Goal: Transaction & Acquisition: Book appointment/travel/reservation

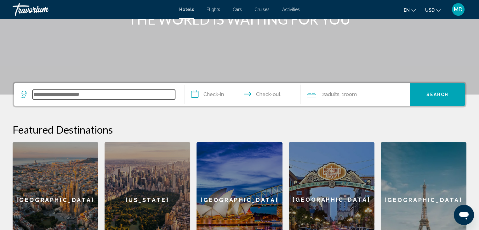
click at [99, 94] on input "Search widget" at bounding box center [104, 94] width 142 height 9
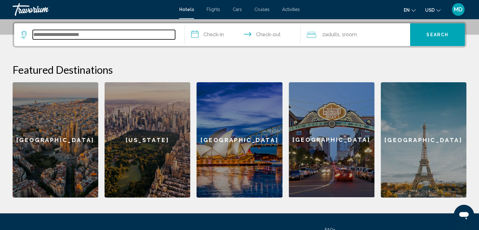
scroll to position [155, 0]
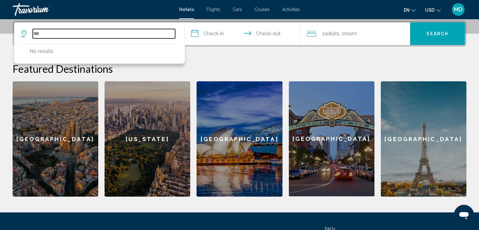
type input "***"
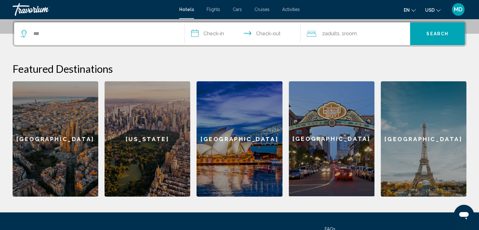
click at [153, 157] on div "[US_STATE]" at bounding box center [148, 138] width 86 height 115
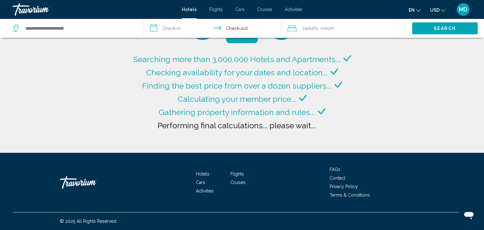
type input "**********"
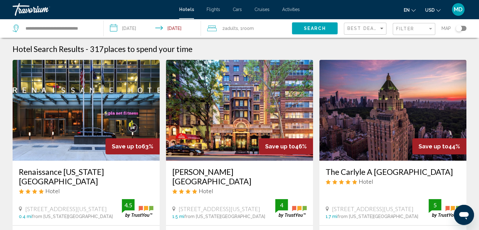
click at [139, 27] on input "**********" at bounding box center [154, 29] width 100 height 21
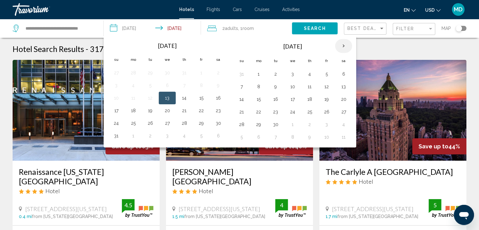
click at [338, 46] on th "Next month" at bounding box center [343, 46] width 17 height 14
click at [268, 73] on td "30" at bounding box center [275, 74] width 17 height 13
click at [274, 73] on button "30" at bounding box center [275, 74] width 10 height 9
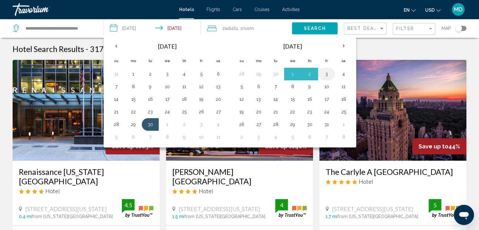
click at [325, 71] on button "3" at bounding box center [326, 74] width 10 height 9
type input "**********"
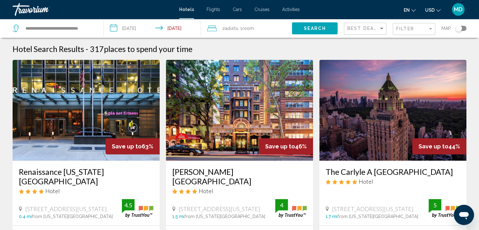
click at [312, 29] on span "Search" at bounding box center [315, 28] width 22 height 5
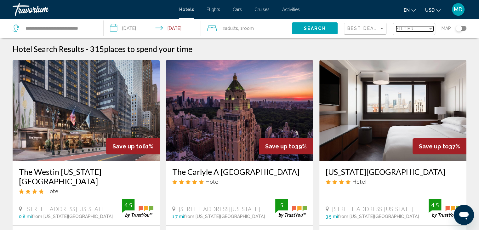
click at [418, 26] on div "Filter" at bounding box center [411, 28] width 31 height 5
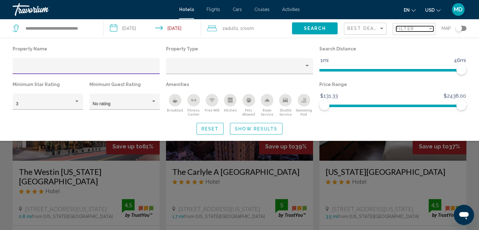
click at [421, 26] on div "Filter" at bounding box center [411, 28] width 31 height 5
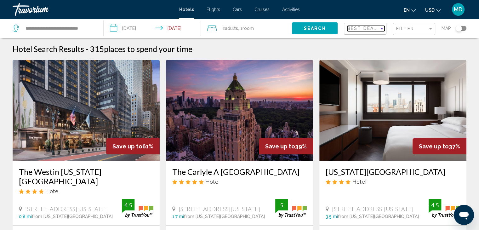
click at [360, 26] on span "Best Deals" at bounding box center [363, 28] width 33 height 5
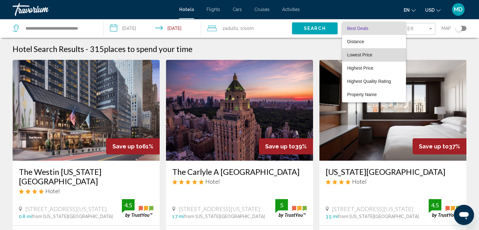
click at [365, 55] on span "Lowest Price" at bounding box center [359, 54] width 25 height 5
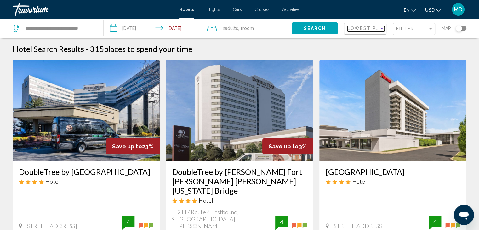
scroll to position [94, 0]
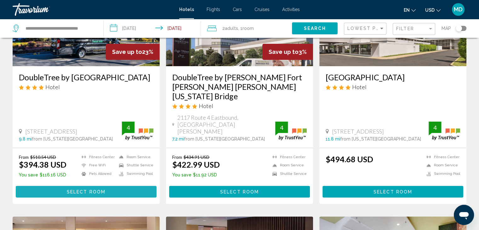
click at [82, 189] on span "Select Room" at bounding box center [86, 191] width 39 height 5
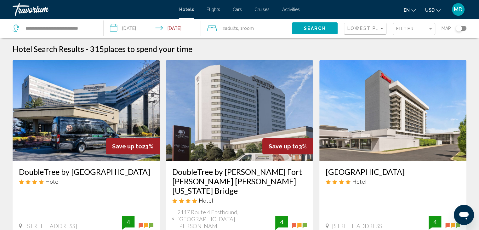
scroll to position [126, 0]
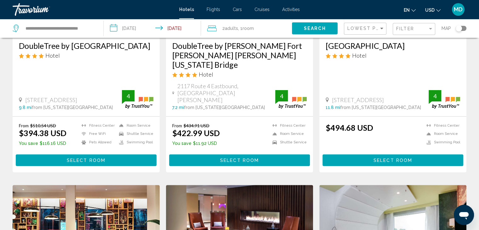
click at [435, 1] on mat-toolbar "Hotels Flights Cars Cruises Activities Hotels Flights Cars Cruises Activities e…" at bounding box center [239, 9] width 479 height 19
click at [435, 8] on button "USD USD ($) MXN (Mex$) CAD (Can$) GBP (£) EUR (€) AUD (A$) NZD (NZ$) CNY (CN¥)" at bounding box center [432, 9] width 15 height 9
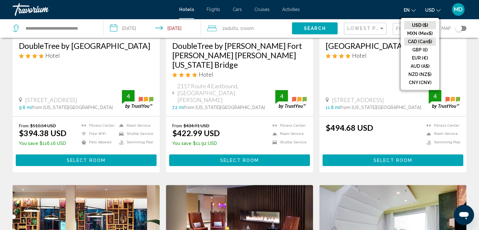
click at [417, 40] on button "CAD (Can$)" at bounding box center [420, 41] width 32 height 8
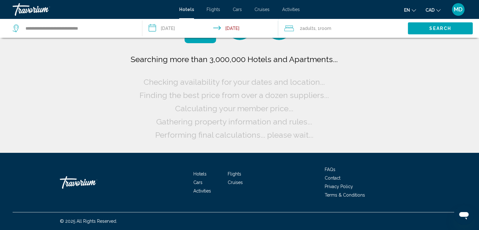
scroll to position [0, 0]
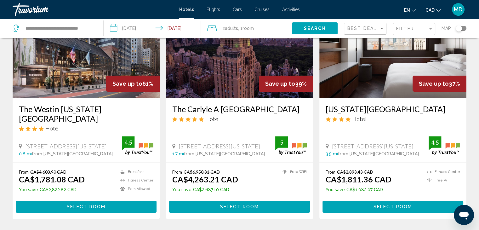
scroll to position [63, 0]
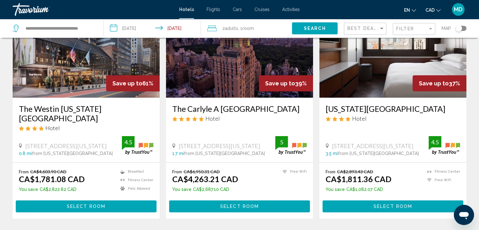
click at [364, 23] on div "Best Deals" at bounding box center [365, 29] width 37 height 12
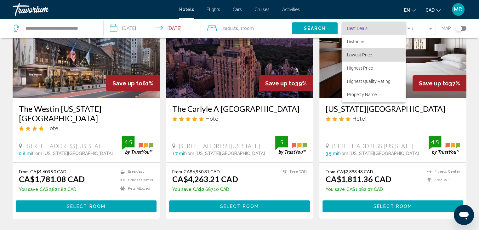
click at [363, 54] on span "Lowest Price" at bounding box center [359, 54] width 25 height 5
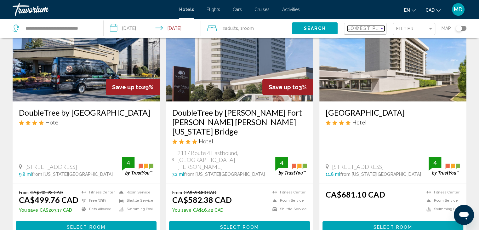
scroll to position [63, 0]
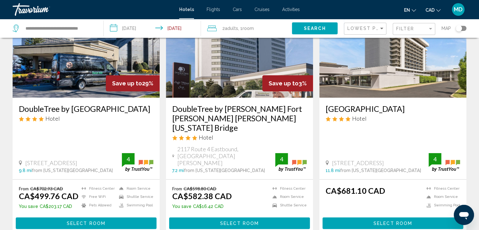
click at [83, 111] on h3 "DoubleTree by [GEOGRAPHIC_DATA]" at bounding box center [86, 108] width 134 height 9
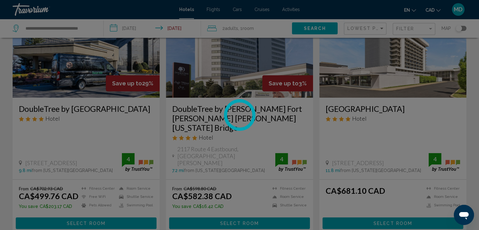
click at [83, 111] on div at bounding box center [239, 115] width 479 height 230
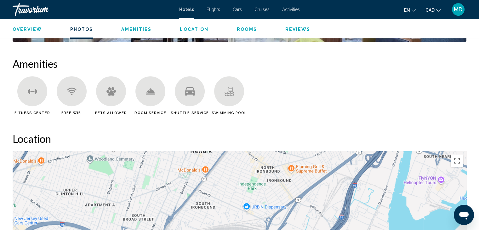
scroll to position [463, 0]
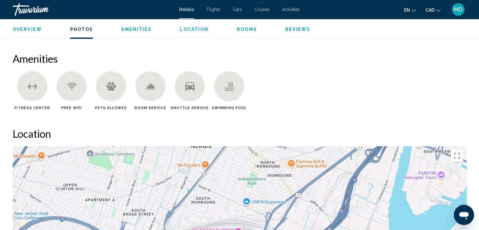
drag, startPoint x: 475, startPoint y: 128, endPoint x: 481, endPoint y: 131, distance: 7.2
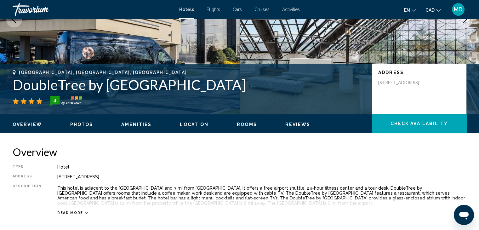
scroll to position [12, 0]
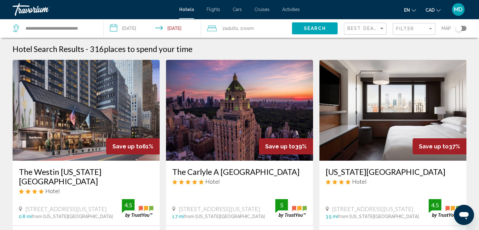
click at [184, 28] on input "**********" at bounding box center [154, 29] width 100 height 21
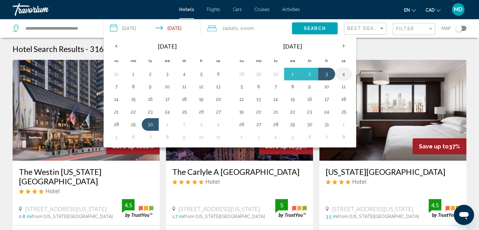
click at [342, 74] on button "4" at bounding box center [343, 74] width 10 height 9
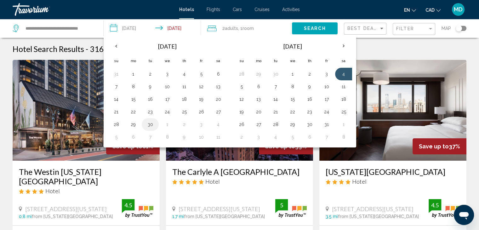
click at [148, 124] on button "30" at bounding box center [150, 124] width 10 height 9
type input "**********"
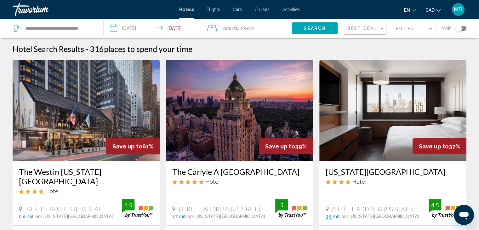
click at [152, 25] on input "**********" at bounding box center [154, 29] width 100 height 21
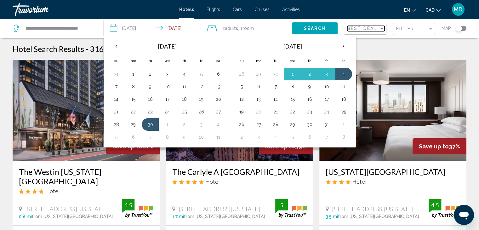
click at [366, 26] on span "Best Deals" at bounding box center [363, 28] width 33 height 5
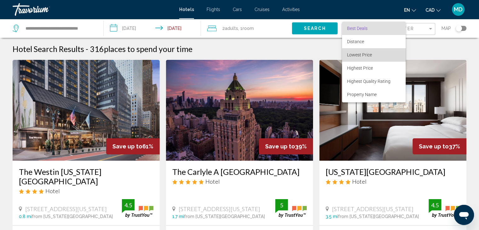
click at [374, 57] on span "Lowest Price" at bounding box center [374, 54] width 54 height 13
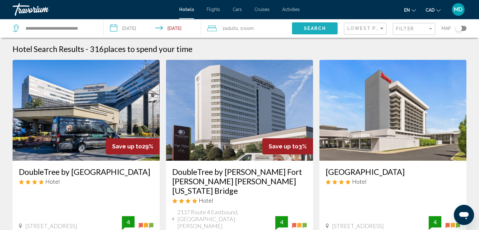
click at [320, 31] on button "Search" at bounding box center [315, 28] width 46 height 12
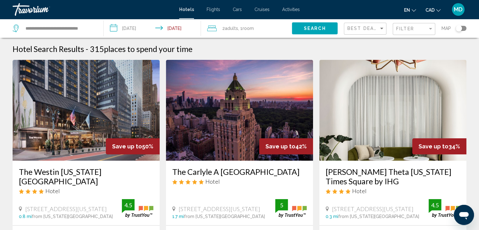
click at [370, 23] on div "Best Deals" at bounding box center [365, 29] width 37 height 12
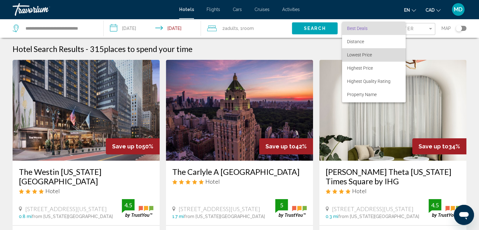
click at [383, 56] on span "Lowest Price" at bounding box center [374, 54] width 54 height 13
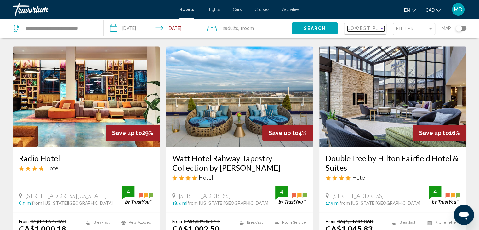
scroll to position [266, 0]
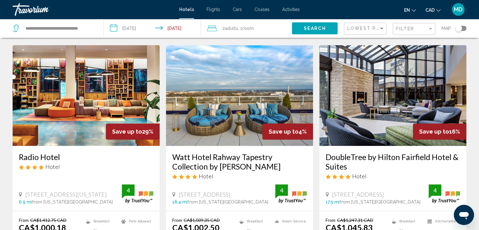
click at [110, 106] on img "Main content" at bounding box center [86, 95] width 147 height 101
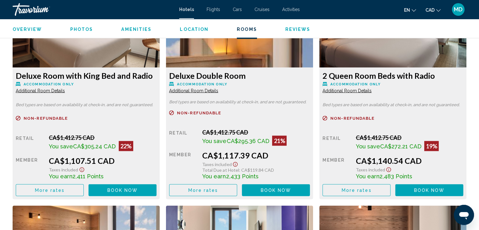
scroll to position [1131, 0]
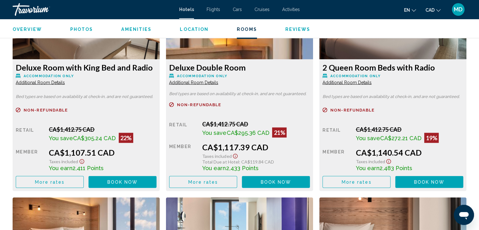
click at [442, 176] on button "Book now No longer available" at bounding box center [429, 182] width 68 height 12
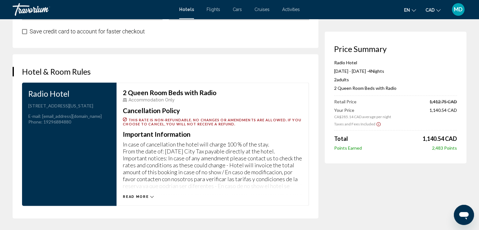
scroll to position [781, 0]
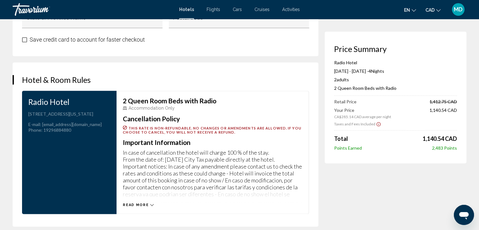
click at [147, 203] on span "Read more" at bounding box center [136, 205] width 26 height 4
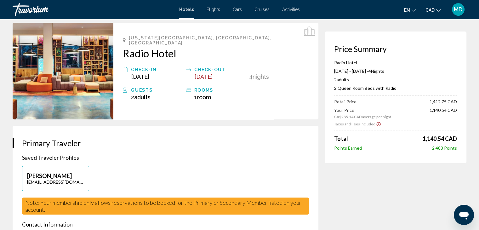
scroll to position [0, 0]
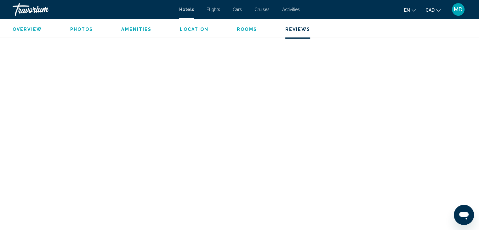
scroll to position [2014, 0]
click at [130, 31] on span "Amenities" at bounding box center [136, 29] width 30 height 5
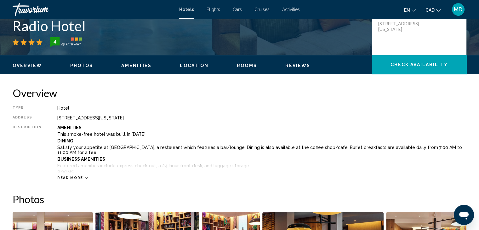
scroll to position [147, 0]
